Goal: Find specific page/section

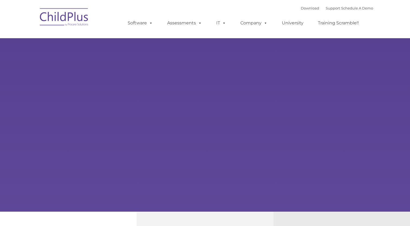
type input ""
select select "MEDIUM"
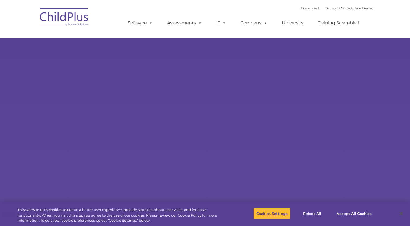
type input ""
select select "MEDIUM"
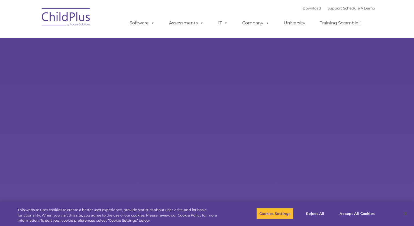
type input ""
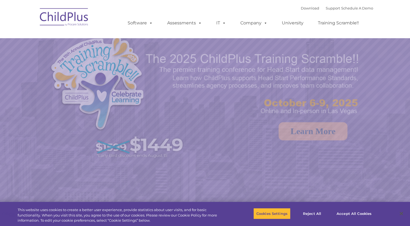
select select "MEDIUM"
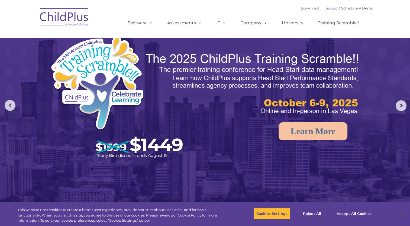
click at [326, 9] on link "Support" at bounding box center [333, 8] width 14 height 4
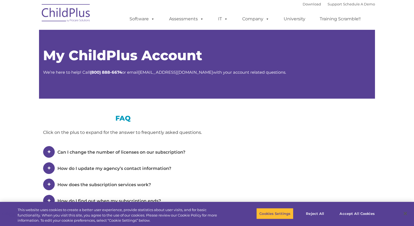
type input ""
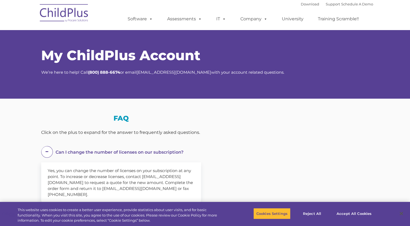
select select "MEDIUM"
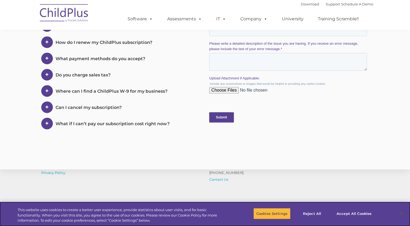
scroll to position [295, 0]
